Goal: Obtain resource: Download file/media

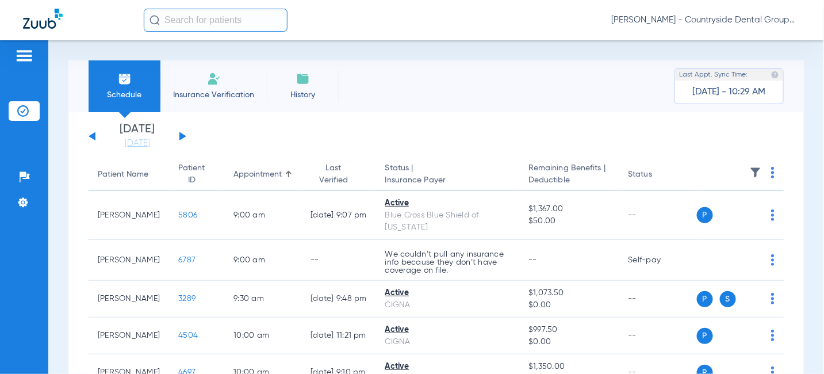
click at [187, 137] on app-single-date-navigator "[DATE] [DATE] [DATE] [DATE] [DATE] [DATE] [DATE] [DATE] [DATE] [DATE] [DATE] [D…" at bounding box center [436, 136] width 695 height 25
click at [175, 137] on div "[DATE] [DATE] [DATE] [DATE] [DATE] [DATE] [DATE] [DATE] [DATE] [DATE] [DATE] [D…" at bounding box center [138, 136] width 98 height 25
click at [180, 136] on button at bounding box center [182, 136] width 7 height 9
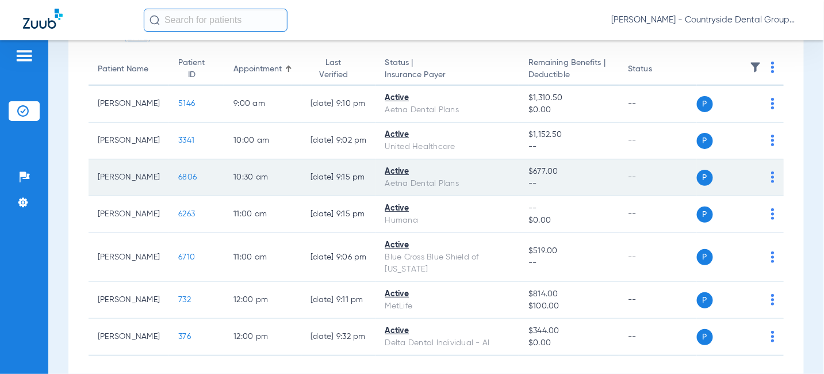
scroll to position [115, 0]
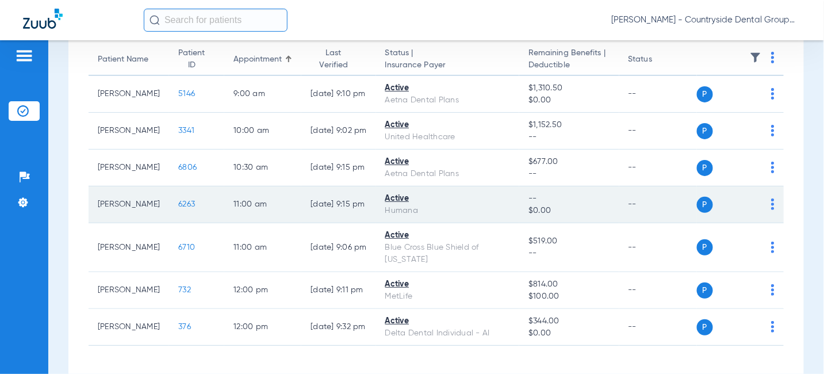
click at [768, 201] on td "P S" at bounding box center [740, 204] width 87 height 37
click at [771, 203] on img at bounding box center [772, 203] width 3 height 11
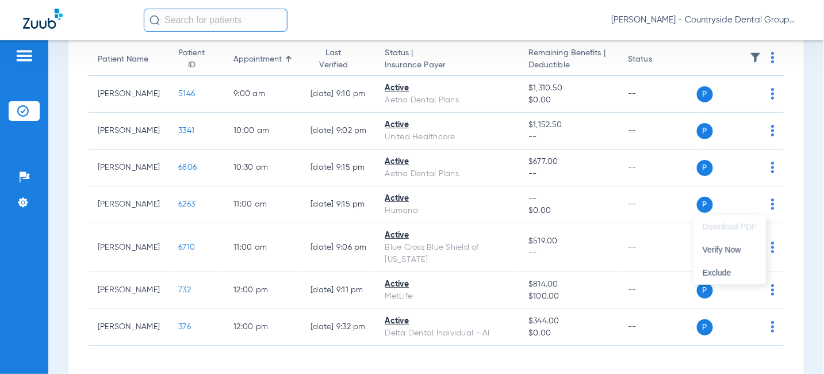
click at [160, 202] on div at bounding box center [412, 187] width 824 height 374
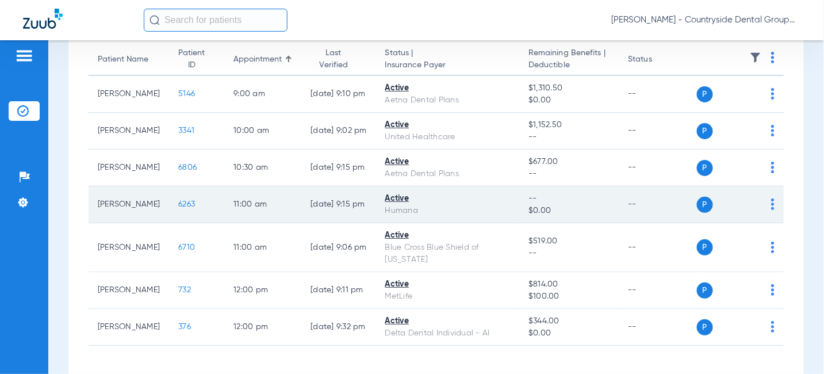
click at [178, 202] on span "6263" at bounding box center [186, 204] width 17 height 8
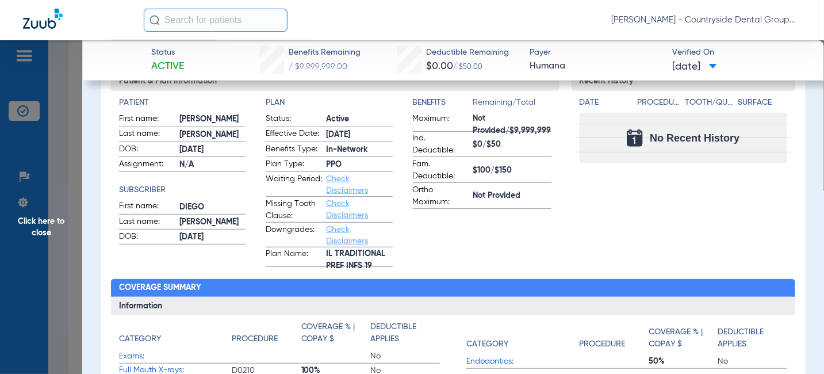
scroll to position [0, 0]
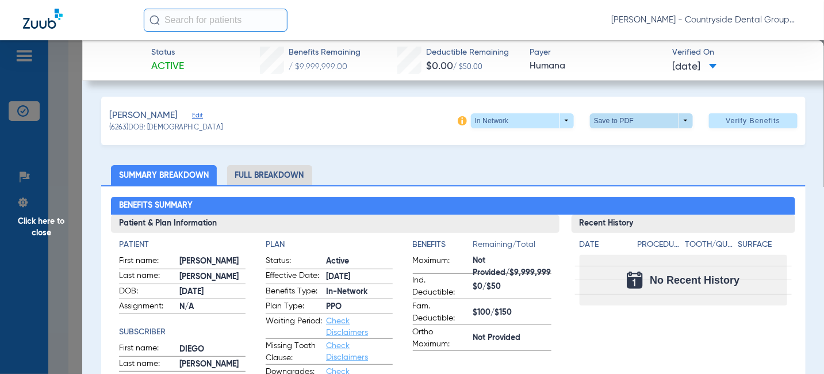
click at [641, 120] on span at bounding box center [641, 121] width 28 height 28
click at [641, 141] on span "Save to PDF" at bounding box center [636, 143] width 45 height 8
